Goal: Task Accomplishment & Management: Manage account settings

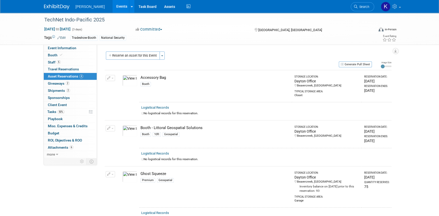
click at [54, 6] on img at bounding box center [56, 6] width 25 height 5
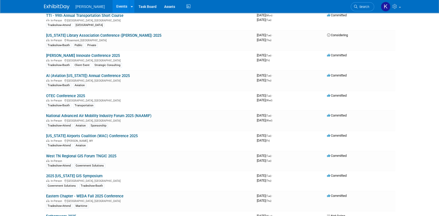
scroll to position [810, 0]
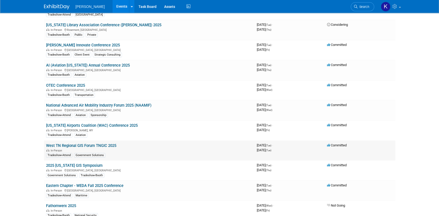
click at [92, 143] on link "West TN Regional GIS Forum TNGIC 2025" at bounding box center [81, 145] width 70 height 5
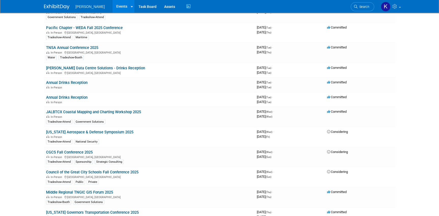
scroll to position [1435, 0]
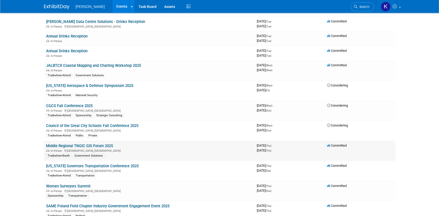
click at [104, 143] on link "Middle Regional TNGIC GIS Forum 2025" at bounding box center [79, 145] width 67 height 5
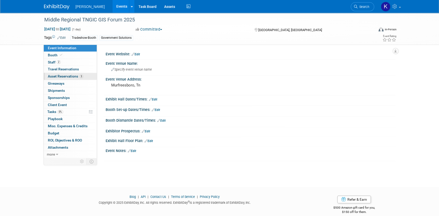
click at [55, 76] on span "Asset Reservations 3" at bounding box center [65, 76] width 35 height 4
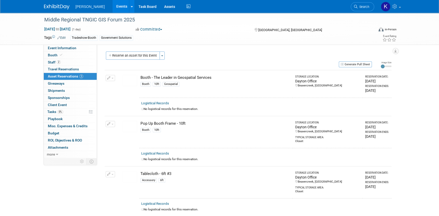
click at [20, 100] on div "Middle Regional TNGIC GIS Forum 2025 Oct 23, 2025 to Oct 23, 2025 (1 day) Oct 2…" at bounding box center [219, 119] width 439 height 213
click at [112, 56] on button "Reserve an Asset for this Event" at bounding box center [133, 55] width 54 height 8
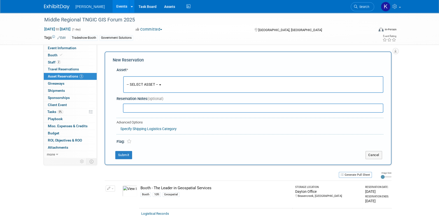
scroll to position [5, 0]
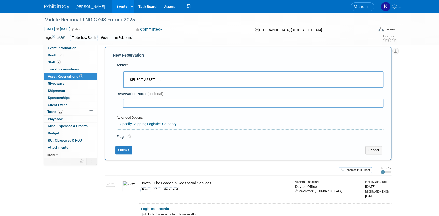
click at [164, 81] on button "-- SELECT ASSET --" at bounding box center [253, 79] width 260 height 17
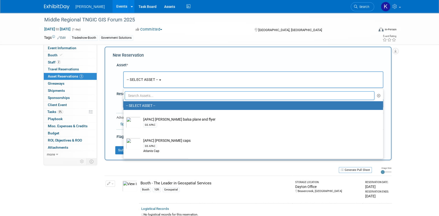
click at [155, 95] on input "text" at bounding box center [250, 95] width 250 height 9
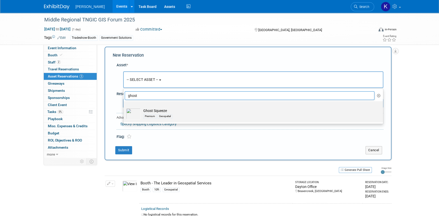
type input "ghost"
click at [132, 110] on img at bounding box center [133, 113] width 15 height 11
click at [124, 107] on input "Ghost Squeeze Premium Geospatial" at bounding box center [122, 105] width 3 height 3
select select "10728887"
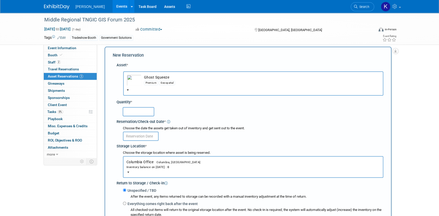
click at [143, 162] on span "Columbia Office Columbia, SC Inventory balance on Oct 10, 2025 : 0" at bounding box center [253, 164] width 253 height 9
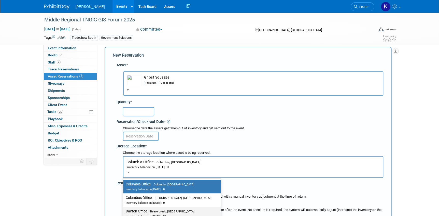
click at [142, 211] on label "Dayton Office Beavercreek, OH Inventory balance on Oct 10, 2025 : 93" at bounding box center [171, 213] width 90 height 11
click at [124, 211] on input "Dayton Office Beavercreek, OH Inventory balance on Oct 10, 2025 : 93" at bounding box center [122, 210] width 3 height 3
select select "11223930"
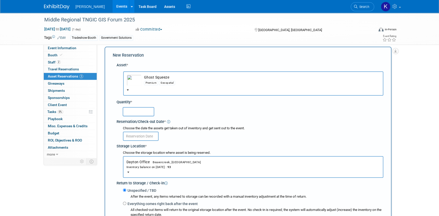
click at [142, 111] on input "text" at bounding box center [139, 111] width 32 height 9
type input "20"
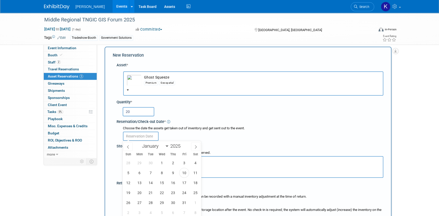
click at [132, 134] on input "text" at bounding box center [141, 135] width 36 height 9
click at [141, 183] on span "13" at bounding box center [140, 182] width 10 height 10
type input "[DATE]"
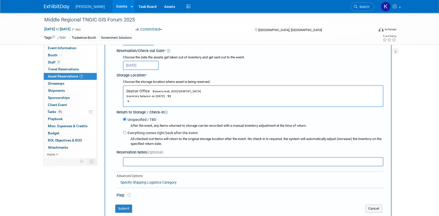
scroll to position [120, 0]
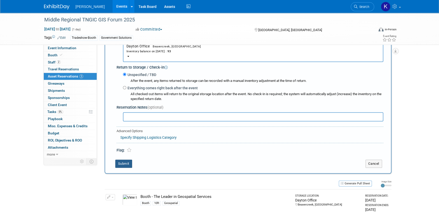
click at [118, 162] on button "Submit" at bounding box center [123, 163] width 17 height 8
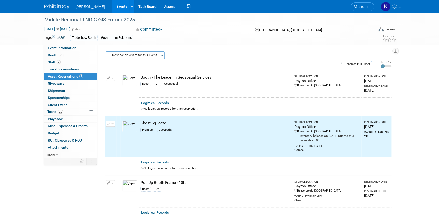
scroll to position [0, 0]
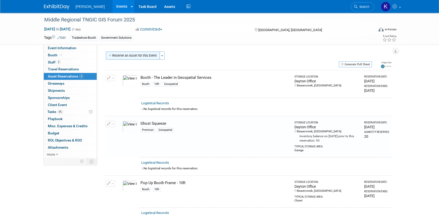
click at [118, 54] on button "Reserve an Asset for this Event" at bounding box center [133, 55] width 54 height 8
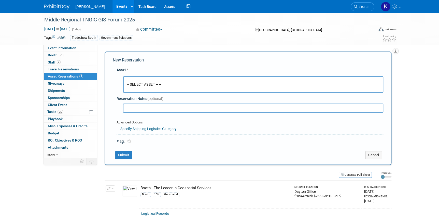
scroll to position [5, 0]
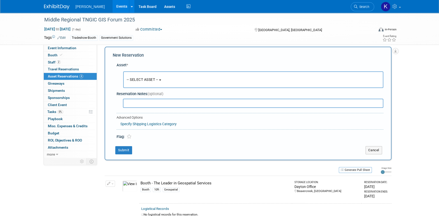
click at [162, 77] on button "-- SELECT ASSET --" at bounding box center [253, 79] width 260 height 17
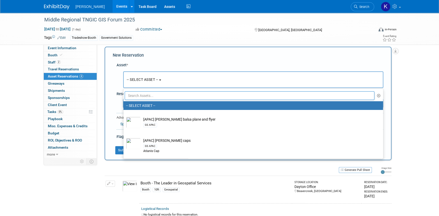
click at [156, 94] on input "text" at bounding box center [250, 95] width 250 height 9
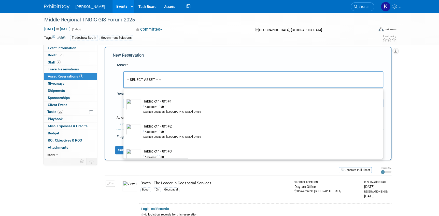
scroll to position [278, 0]
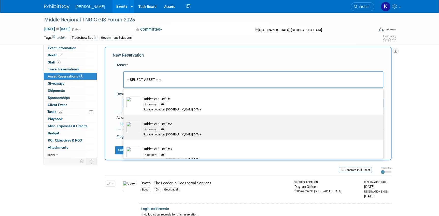
type input "tablecloth"
click at [165, 123] on td "Tablecloth - 8ft #2 Accessory 8ft Storage Location: Dayton Office" at bounding box center [257, 128] width 232 height 15
click at [124, 120] on input "Tablecloth - 8ft #2 Accessory 8ft Storage Location: Dayton Office" at bounding box center [122, 118] width 3 height 3
select select "10725806"
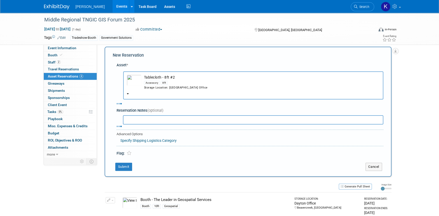
select select "9"
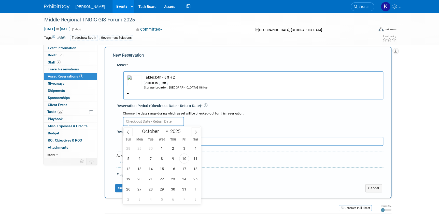
click at [146, 119] on input "text" at bounding box center [153, 121] width 61 height 9
click at [138, 169] on span "13" at bounding box center [140, 168] width 10 height 10
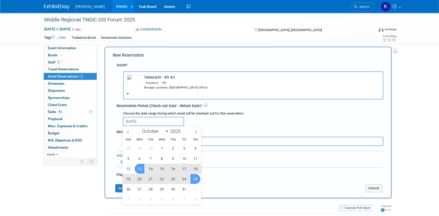
drag, startPoint x: 192, startPoint y: 179, endPoint x: 181, endPoint y: 180, distance: 11.5
click at [192, 178] on span "25" at bounding box center [195, 179] width 10 height 10
type input "Oct 13, 2025 to Oct 25, 2025"
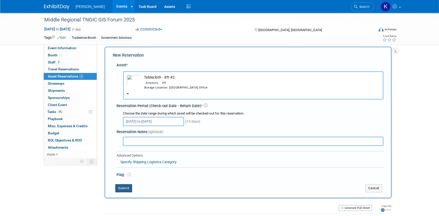
click at [124, 186] on button "Submit" at bounding box center [123, 188] width 17 height 8
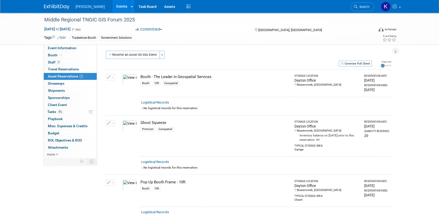
scroll to position [0, 0]
click at [125, 53] on button "Reserve an Asset for this Event" at bounding box center [133, 55] width 54 height 8
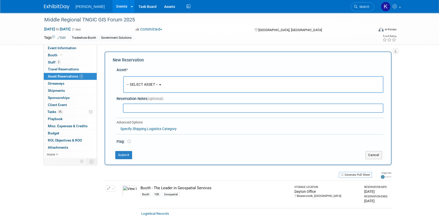
scroll to position [5, 0]
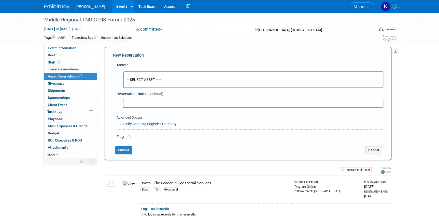
click at [161, 80] on b "button" at bounding box center [160, 79] width 2 height 1
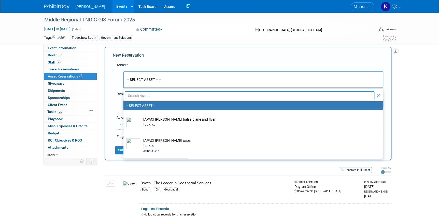
click at [148, 94] on input "text" at bounding box center [250, 95] width 250 height 9
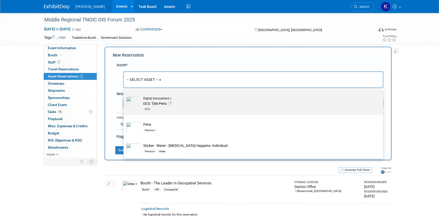
scroll to position [207, 0]
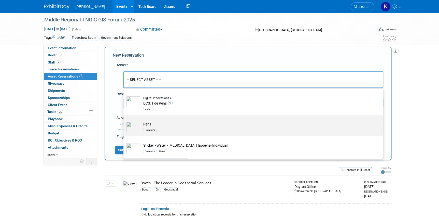
type input "pens"
click at [174, 127] on div "Premium" at bounding box center [258, 130] width 230 height 6
click at [124, 121] on input "Pens Premium" at bounding box center [122, 118] width 3 height 3
select select "10723113"
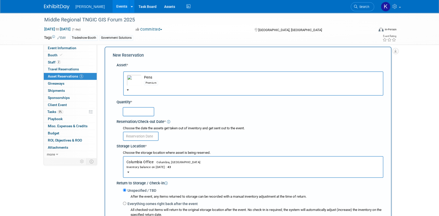
click at [135, 112] on input "text" at bounding box center [139, 111] width 32 height 9
type input "25"
click at [142, 160] on span "Columbia Office Columbia, SC Inventory balance on Oct 10, 2025 : 43" at bounding box center [253, 164] width 253 height 9
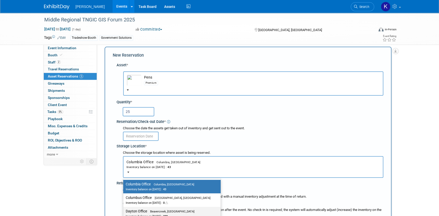
click at [143, 209] on label "Dayton Office Beavercreek, OH Inventory balance on Oct 10, 2025 : 288" at bounding box center [171, 213] width 90 height 11
click at [124, 209] on input "Dayton Office Beavercreek, OH Inventory balance on Oct 10, 2025 : 288" at bounding box center [122, 210] width 3 height 3
select select "11223930"
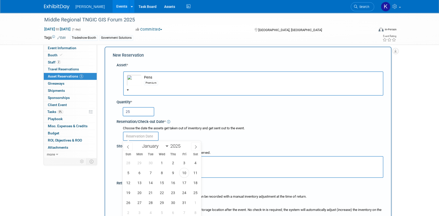
click at [147, 135] on input "text" at bounding box center [141, 135] width 36 height 9
click at [138, 182] on span "13" at bounding box center [140, 182] width 10 height 10
type input "[DATE]"
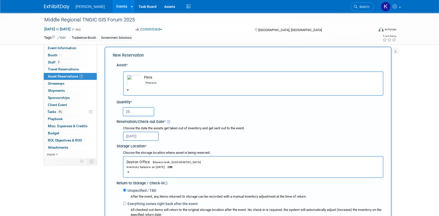
scroll to position [74, 0]
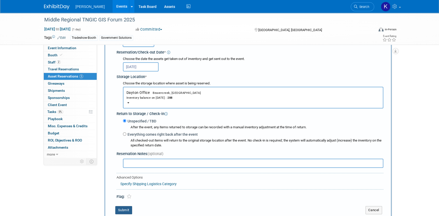
drag, startPoint x: 120, startPoint y: 207, endPoint x: 121, endPoint y: 204, distance: 3.3
click at [120, 207] on button "Submit" at bounding box center [123, 210] width 17 height 8
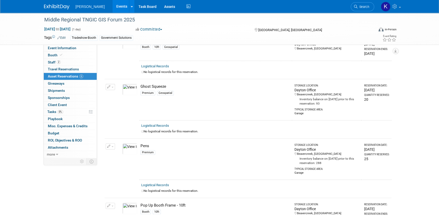
scroll to position [0, 0]
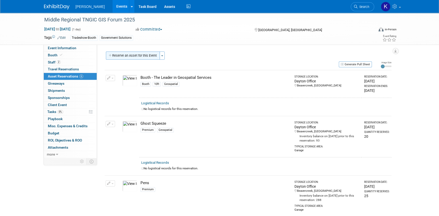
click at [114, 55] on button "Reserve an Asset for this Event" at bounding box center [133, 55] width 54 height 8
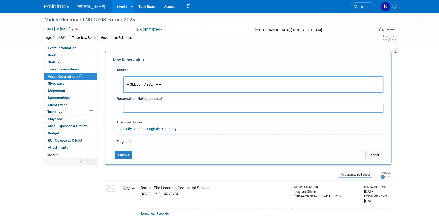
scroll to position [5, 0]
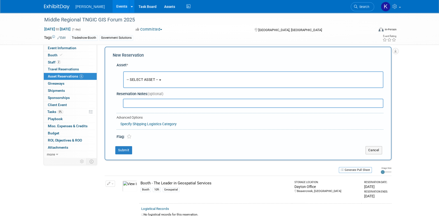
click at [163, 80] on button "-- SELECT ASSET --" at bounding box center [253, 79] width 260 height 17
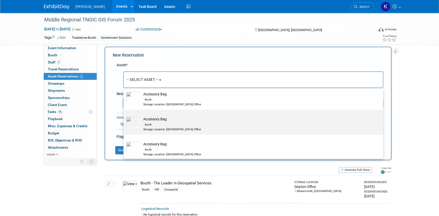
scroll to position [255, 0]
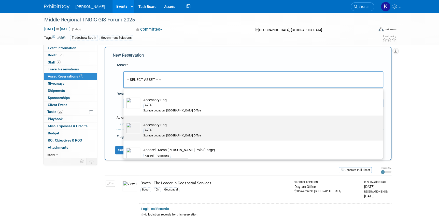
click at [189, 128] on div "Booth" at bounding box center [258, 130] width 230 height 6
click at [124, 121] on input "Accessory Bag Booth Storage Location: Dayton Office" at bounding box center [122, 119] width 3 height 3
select select "10728475"
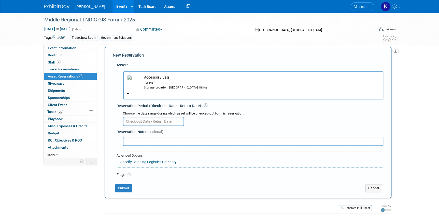
click at [158, 122] on input "text" at bounding box center [153, 121] width 61 height 9
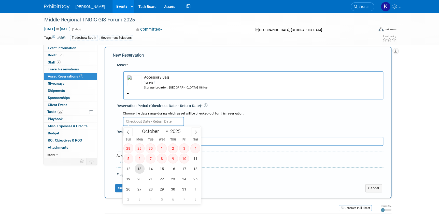
click at [139, 169] on span "13" at bounding box center [140, 168] width 10 height 10
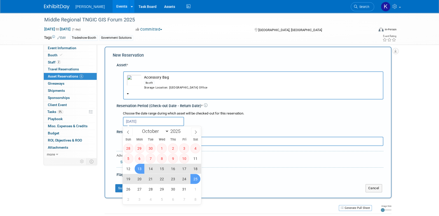
click at [192, 179] on span "25" at bounding box center [195, 179] width 10 height 10
type input "Oct 13, 2025 to Oct 25, 2025"
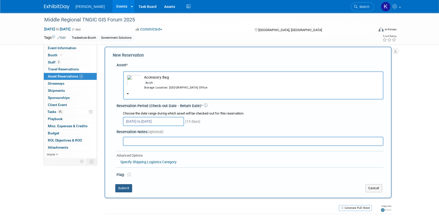
click at [125, 188] on button "Submit" at bounding box center [123, 188] width 17 height 8
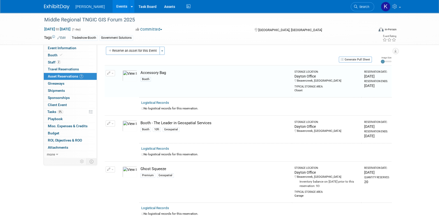
scroll to position [6, 0]
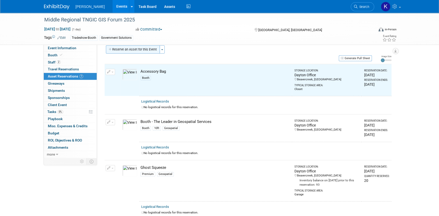
click at [112, 48] on icon "button" at bounding box center [111, 49] width 4 height 3
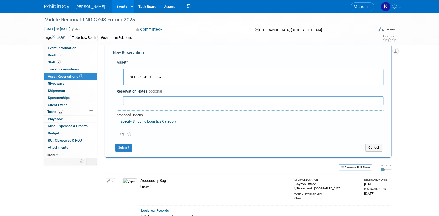
scroll to position [5, 0]
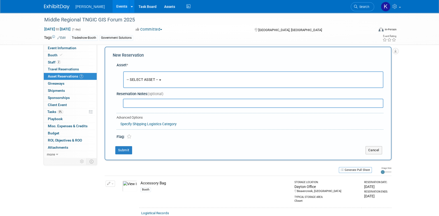
click at [164, 80] on button "-- SELECT ASSET --" at bounding box center [253, 79] width 260 height 17
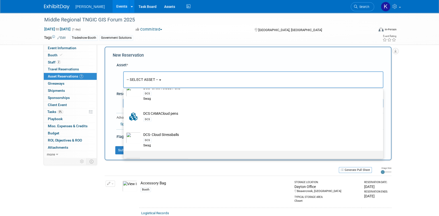
scroll to position [4051, 0]
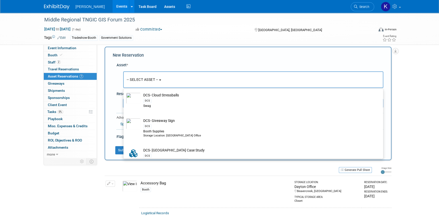
click at [148, 78] on span "-- SELECT ASSET --" at bounding box center [143, 79] width 32 height 4
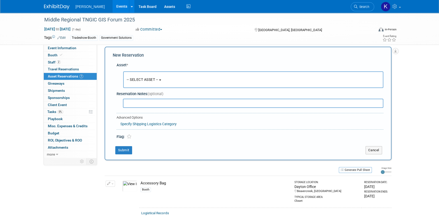
click at [166, 78] on button "-- SELECT ASSET --" at bounding box center [253, 79] width 260 height 17
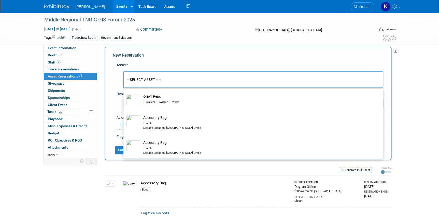
scroll to position [0, 0]
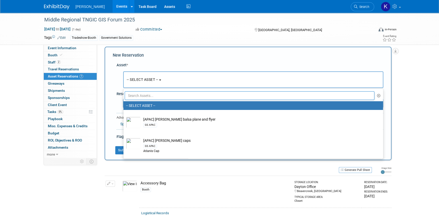
click at [176, 92] on input "text" at bounding box center [250, 95] width 250 height 9
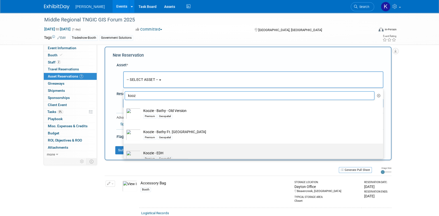
type input "kooz"
click at [182, 150] on td "Koozie - EDH Premium Geospatial" at bounding box center [257, 155] width 232 height 11
click at [124, 149] on input "Koozie - EDH Premium Geospatial" at bounding box center [122, 147] width 3 height 3
select select "10723135"
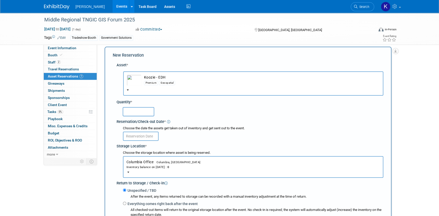
click at [149, 163] on span "Columbia Office Columbia, SC Inventory balance on Oct 10, 2025 : 0" at bounding box center [253, 164] width 253 height 9
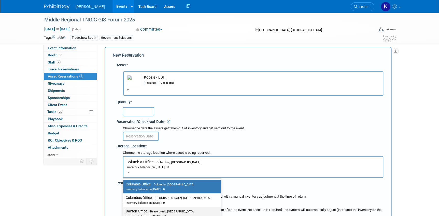
click at [149, 210] on span "Beavercreek, [GEOGRAPHIC_DATA]" at bounding box center [170, 211] width 47 height 3
click at [124, 210] on input "Dayton Office Beavercreek, OH Inventory balance on Oct 10, 2025 : 43" at bounding box center [122, 210] width 3 height 3
select select "11223930"
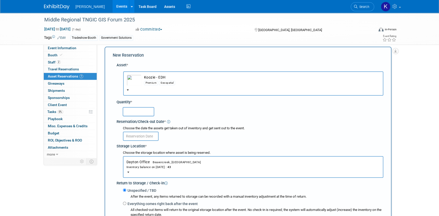
click at [134, 113] on input "text" at bounding box center [139, 111] width 32 height 9
type input "25"
click at [132, 133] on input "text" at bounding box center [141, 135] width 36 height 9
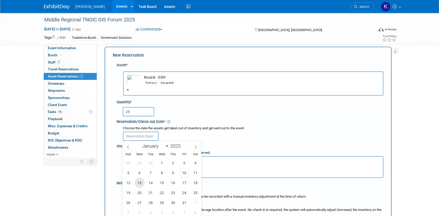
click at [140, 184] on span "13" at bounding box center [140, 182] width 10 height 10
type input "[DATE]"
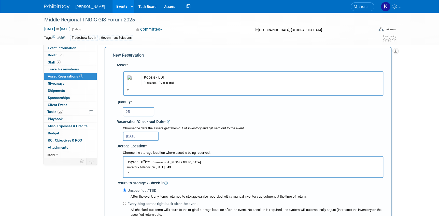
scroll to position [97, 0]
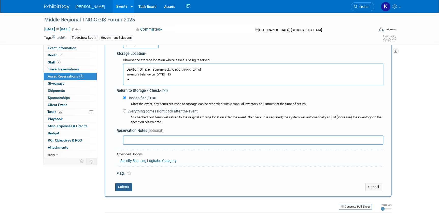
click at [121, 184] on button "Submit" at bounding box center [123, 187] width 17 height 8
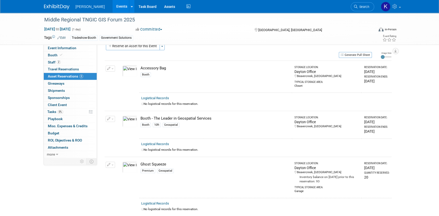
scroll to position [0, 0]
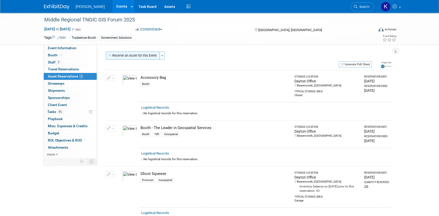
click at [110, 55] on icon "button" at bounding box center [111, 55] width 4 height 3
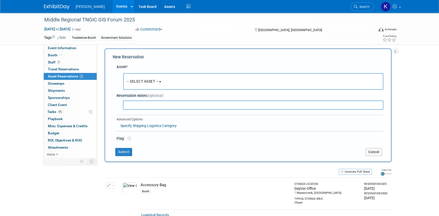
scroll to position [5, 0]
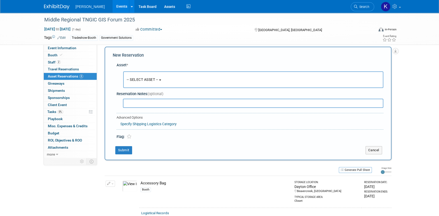
click at [162, 80] on button "-- SELECT ASSET --" at bounding box center [253, 79] width 260 height 17
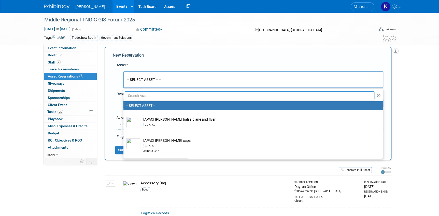
click at [152, 96] on input "text" at bounding box center [250, 95] width 250 height 9
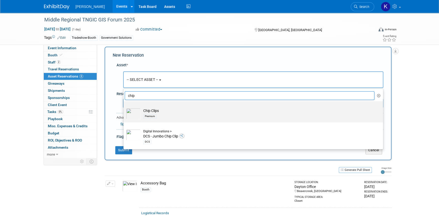
type input "chip"
click at [171, 110] on td "Chip Clips Premium" at bounding box center [257, 113] width 232 height 11
click at [124, 107] on input "Chip Clips Premium" at bounding box center [122, 105] width 3 height 3
select select "10723115"
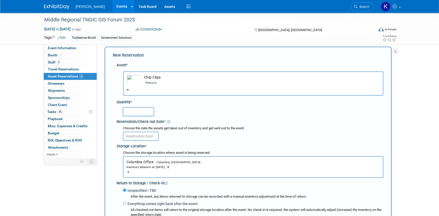
click at [144, 113] on input "text" at bounding box center [139, 111] width 32 height 9
type input "25"
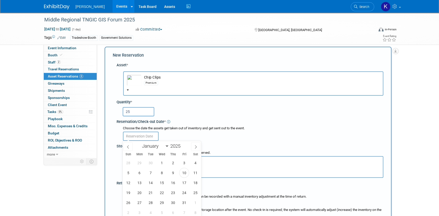
click at [143, 137] on input "text" at bounding box center [141, 135] width 36 height 9
click at [137, 181] on span "13" at bounding box center [140, 182] width 10 height 10
type input "[DATE]"
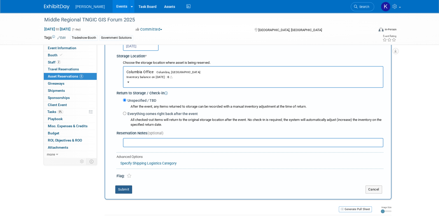
scroll to position [97, 0]
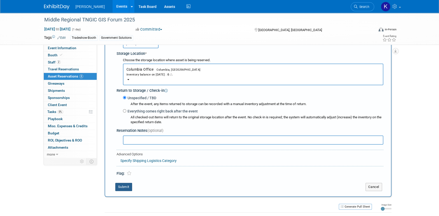
click at [125, 184] on button "Submit" at bounding box center [123, 187] width 17 height 8
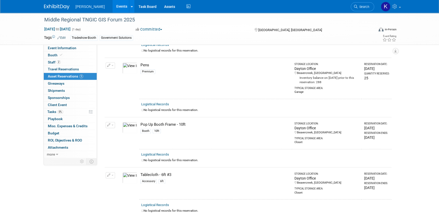
scroll to position [356, 0]
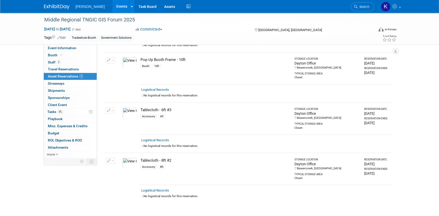
click at [113, 157] on button "button" at bounding box center [110, 160] width 9 height 6
click at [118, 165] on button "Change Reservation" at bounding box center [129, 168] width 43 height 7
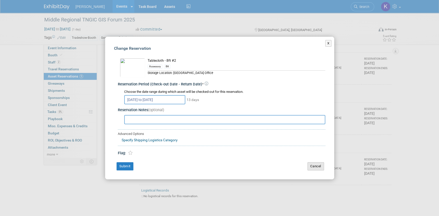
click at [311, 165] on button "Cancel" at bounding box center [316, 166] width 17 height 8
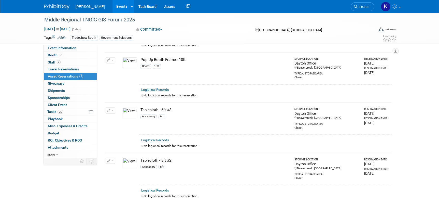
click at [112, 158] on button "button" at bounding box center [110, 160] width 9 height 6
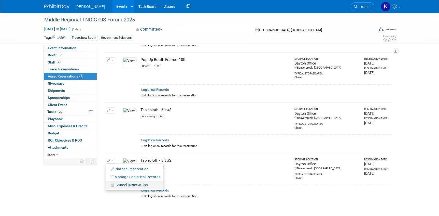
click at [113, 183] on icon "button" at bounding box center [113, 185] width 4 height 4
click at [169, 184] on link "Yes" at bounding box center [169, 188] width 15 height 8
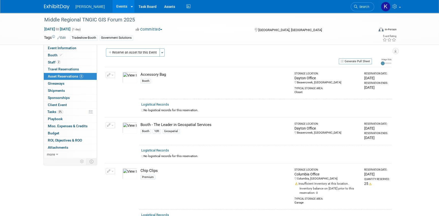
scroll to position [0, 0]
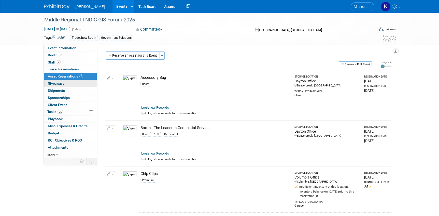
click at [62, 82] on span "Giveaways 0" at bounding box center [56, 83] width 17 height 4
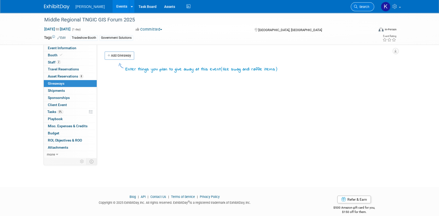
click at [360, 7] on span "Search" at bounding box center [364, 7] width 12 height 4
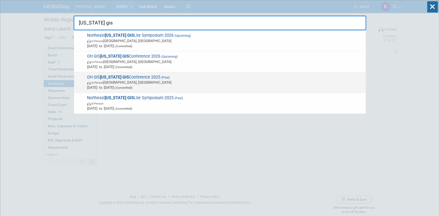
type input "ohio gis"
click at [139, 76] on span "OH GIS Ohio GIS Conference 2025 (Past) In-Person Columbus, OH Sep 14, 2025 to S…" at bounding box center [225, 83] width 278 height 16
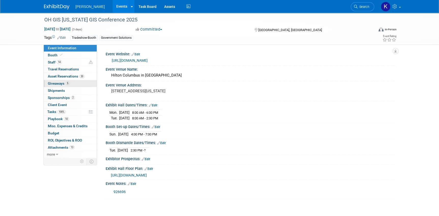
click at [50, 84] on span "Giveaways 5" at bounding box center [59, 83] width 22 height 4
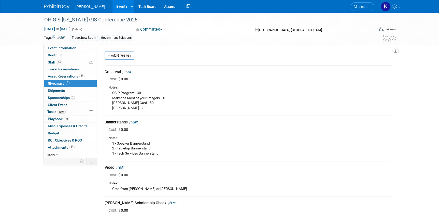
drag, startPoint x: 112, startPoint y: 97, endPoint x: 147, endPoint y: 108, distance: 37.0
click at [148, 109] on div "OSIP Program - 30 Make the Most of your Imagery - 10 EDH Hobson Card - 50 Lidar…" at bounding box center [249, 100] width 283 height 20
drag, startPoint x: 147, startPoint y: 108, endPoint x: 130, endPoint y: 102, distance: 18.1
copy div "Make the Most of your Imagery - 10 EDH [PERSON_NAME] Card - 50 [PERSON_NAME] - …"
click at [162, 111] on div "Notes: OSIP Program - 30 Make the Most of your Imagery - 10 EDH Hobson Card - 5…" at bounding box center [249, 96] width 283 height 29
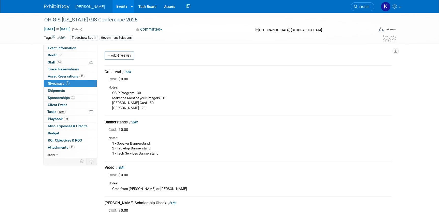
click at [52, 6] on img at bounding box center [56, 6] width 25 height 5
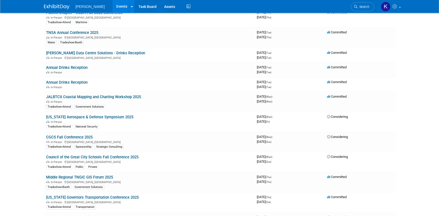
scroll to position [1412, 0]
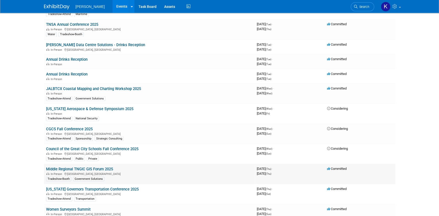
click at [105, 166] on link "Middle Regional TNGIC GIS Forum 2025" at bounding box center [79, 168] width 67 height 5
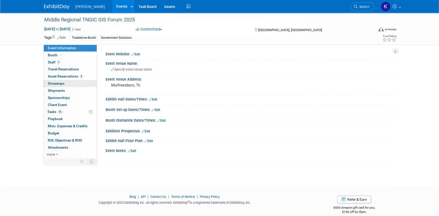
click at [59, 82] on span "Giveaways 0" at bounding box center [56, 83] width 17 height 4
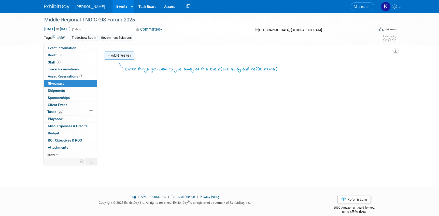
click at [113, 55] on link "Add Giveaway" at bounding box center [120, 55] width 30 height 8
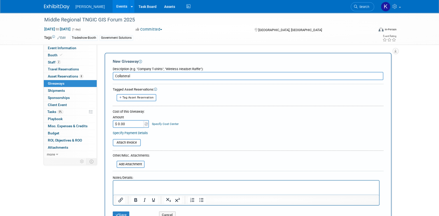
type input "Collateral"
click at [123, 184] on p "Rich Text Area. Press ALT-0 for help." at bounding box center [246, 184] width 260 height 5
paste body "Rich Text Area. Press ALT-0 for help."
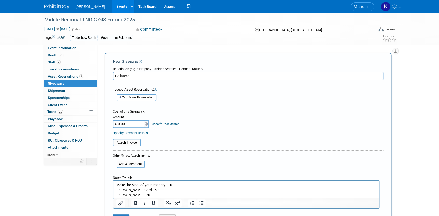
click at [151, 188] on p "Make the Most of your Imagery - 10 EDH [PERSON_NAME] Card - 50 [PERSON_NAME] - …" at bounding box center [246, 189] width 260 height 15
click at [145, 194] on p "Make the Most of your Imagery - 10 [PERSON_NAME] Card - 10 [PERSON_NAME] - 20" at bounding box center [246, 189] width 260 height 15
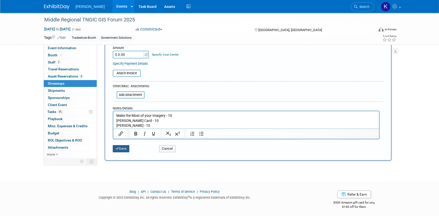
click at [125, 147] on button "Save" at bounding box center [121, 148] width 17 height 7
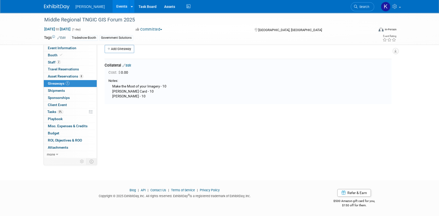
scroll to position [0, 0]
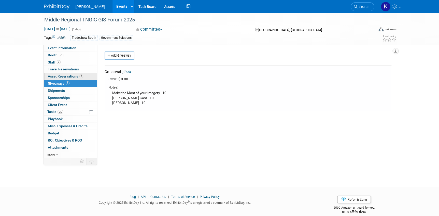
click at [67, 75] on span "Asset Reservations 8" at bounding box center [65, 76] width 35 height 4
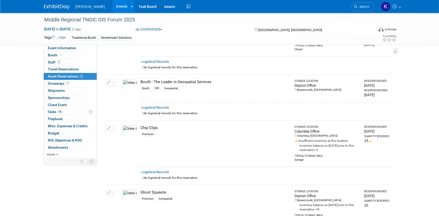
scroll to position [46, 0]
click at [113, 128] on button "button" at bounding box center [110, 128] width 9 height 6
click at [117, 134] on button "Change Reservation" at bounding box center [129, 136] width 43 height 7
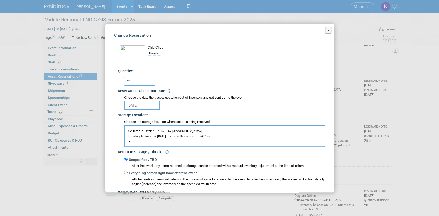
click at [150, 130] on span "Columbia Office Columbia, [GEOGRAPHIC_DATA] Inventory balance on [DATE] (prior …" at bounding box center [225, 133] width 194 height 9
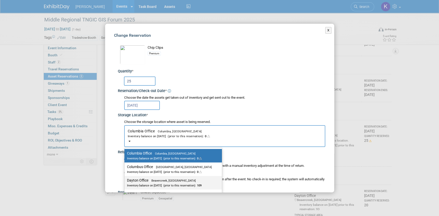
click at [147, 178] on label "Dayton Office Beavercreek, [GEOGRAPHIC_DATA] Inventory balance on [DATE] (prior…" at bounding box center [172, 182] width 90 height 11
click at [125, 178] on input "Dayton Office Beavercreek, [GEOGRAPHIC_DATA] Inventory balance on [DATE] (prior…" at bounding box center [123, 179] width 3 height 3
select select "11223930"
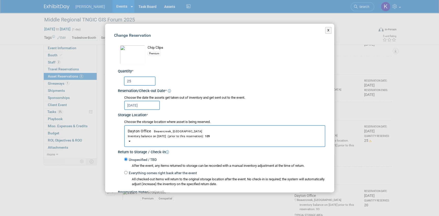
scroll to position [69, 0]
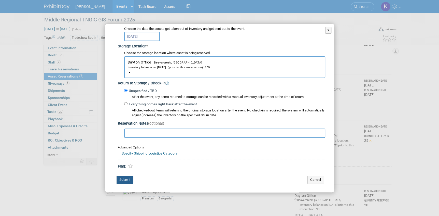
click at [121, 178] on button "Submit" at bounding box center [125, 179] width 17 height 8
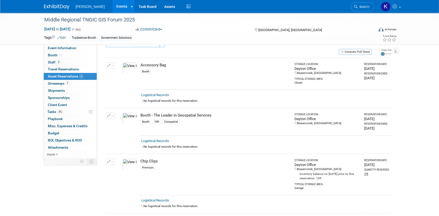
scroll to position [46, 0]
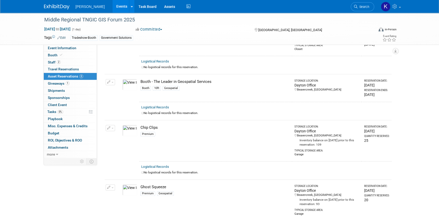
click at [113, 128] on span "button" at bounding box center [113, 128] width 2 height 1
click at [116, 134] on button "Change Reservation" at bounding box center [129, 136] width 43 height 7
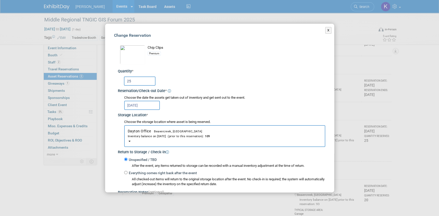
click at [133, 81] on input "25" at bounding box center [140, 80] width 32 height 9
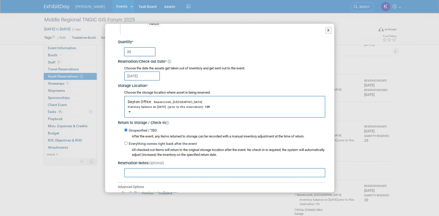
scroll to position [69, 0]
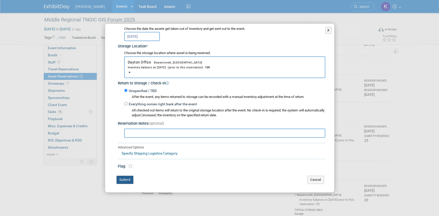
type input "20"
click at [120, 177] on button "Submit" at bounding box center [125, 179] width 17 height 8
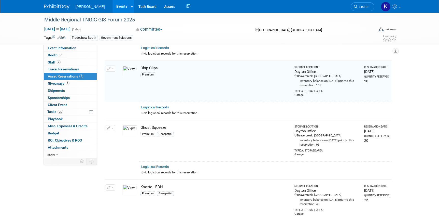
scroll to position [139, 0]
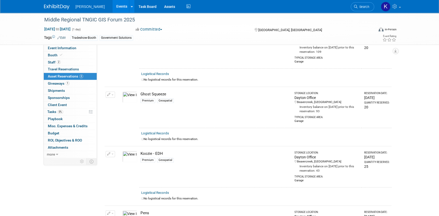
click at [113, 153] on button "button" at bounding box center [110, 154] width 9 height 6
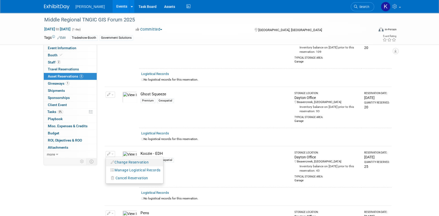
click at [118, 162] on button "Change Reservation" at bounding box center [129, 162] width 43 height 7
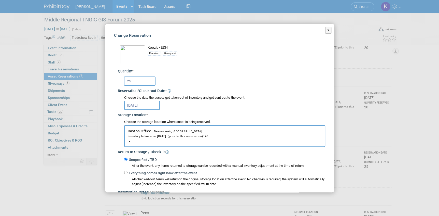
click at [136, 82] on input "25" at bounding box center [140, 80] width 32 height 9
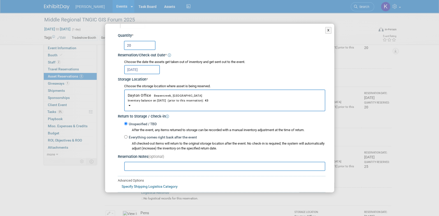
scroll to position [69, 0]
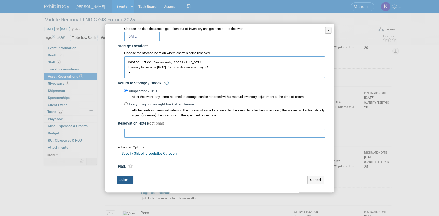
type input "20"
click at [126, 176] on button "Submit" at bounding box center [125, 179] width 17 height 8
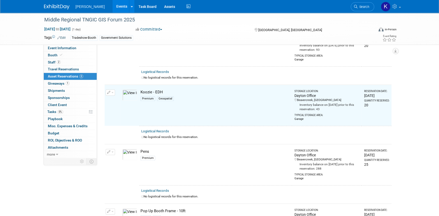
scroll to position [208, 0]
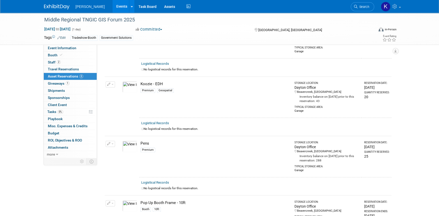
click at [113, 143] on button "button" at bounding box center [110, 144] width 9 height 6
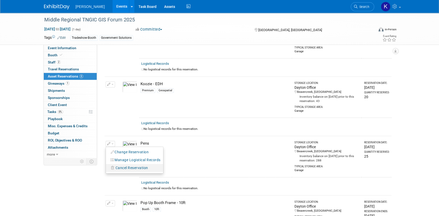
click at [112, 166] on icon "button" at bounding box center [113, 168] width 4 height 4
click at [168, 170] on link "Yes" at bounding box center [169, 172] width 15 height 8
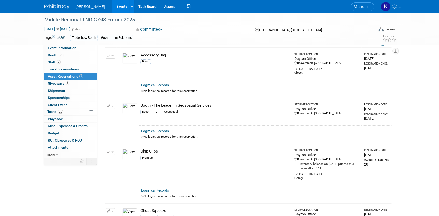
scroll to position [0, 0]
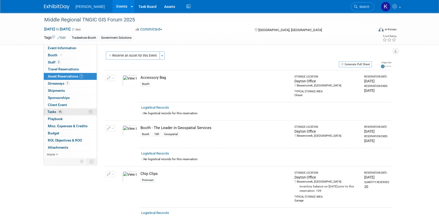
click at [50, 112] on span "Tasks 0%" at bounding box center [55, 111] width 16 height 4
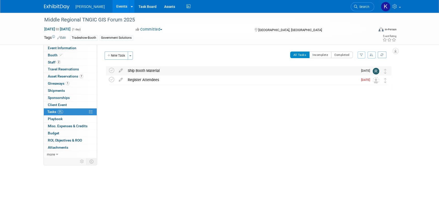
click at [132, 71] on div "Ship Booth Material" at bounding box center [241, 70] width 233 height 9
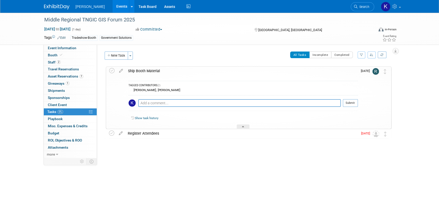
click at [138, 68] on div "Ship Booth Material" at bounding box center [242, 70] width 232 height 9
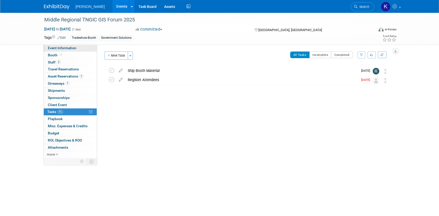
click at [51, 48] on span "Event Information" at bounding box center [62, 48] width 29 height 4
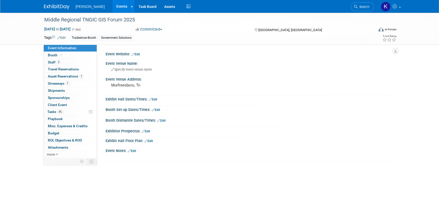
click at [85, 189] on body "[PERSON_NAME] Events Add Event Bulk Upload Events Shareable Event Boards Recent…" at bounding box center [219, 108] width 439 height 216
click at [21, 90] on div "Middle Regional TNGIC GIS Forum 2025 [DATE] to [DATE] (1 day) [DATE] to [DATE] …" at bounding box center [219, 95] width 439 height 165
